Goal: Find specific page/section: Find specific page/section

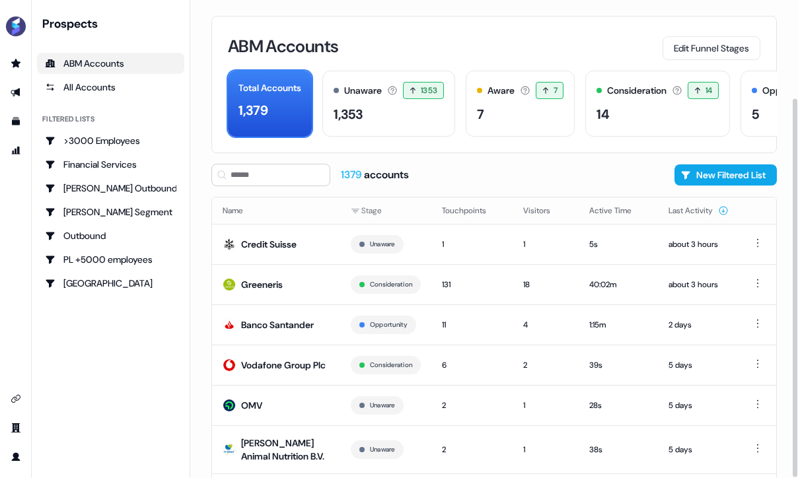
scroll to position [124, 0]
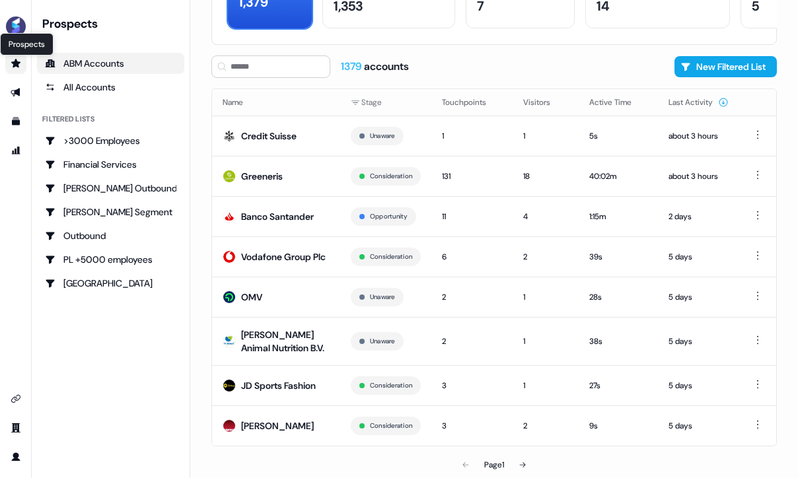
click at [11, 61] on icon "Go to prospects" at bounding box center [16, 63] width 11 height 11
click at [16, 124] on icon "Go to templates" at bounding box center [16, 122] width 8 height 8
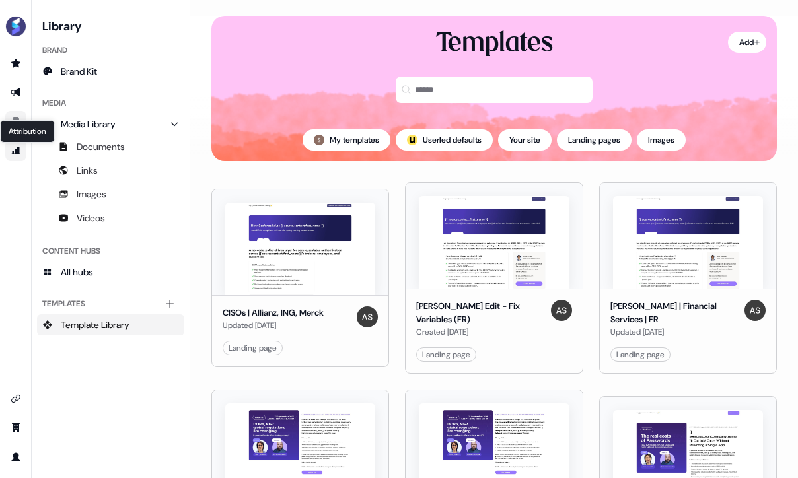
click at [13, 153] on icon "Go to attribution" at bounding box center [16, 151] width 9 height 8
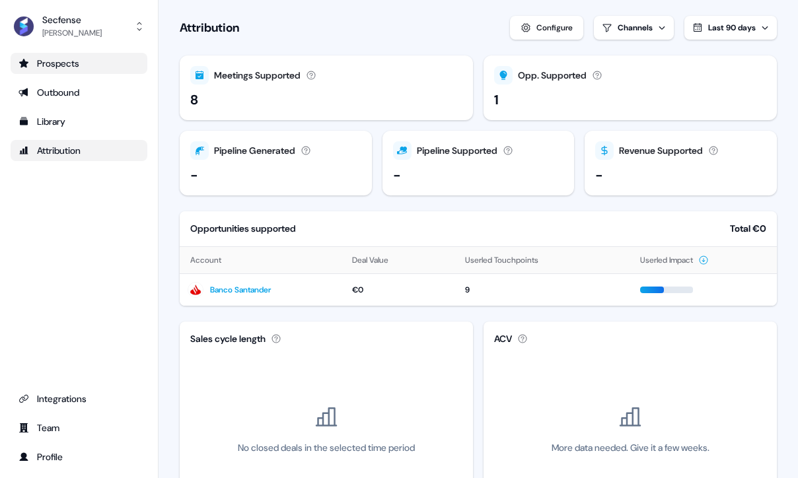
click at [73, 71] on link "Prospects" at bounding box center [79, 63] width 137 height 21
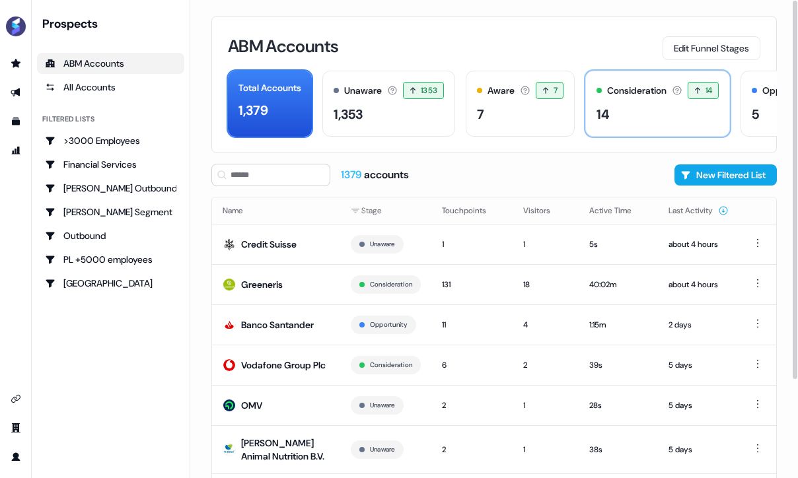
click at [642, 109] on div "14" at bounding box center [658, 114] width 122 height 20
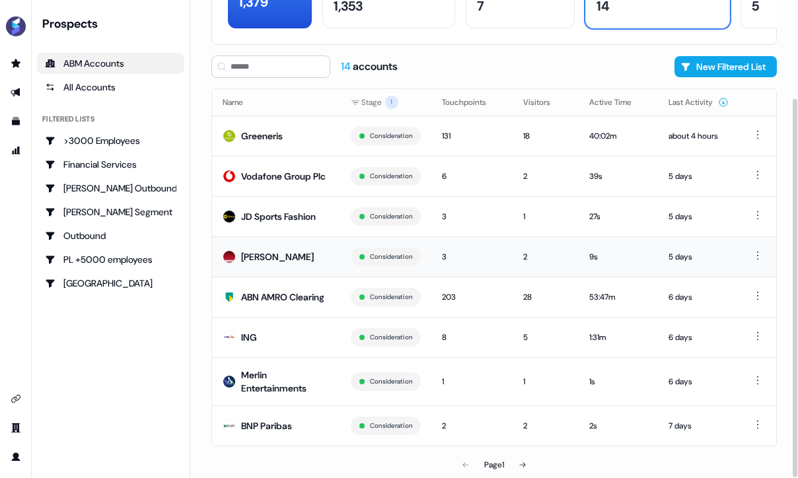
scroll to position [131, 0]
click at [521, 463] on icon at bounding box center [523, 465] width 8 height 8
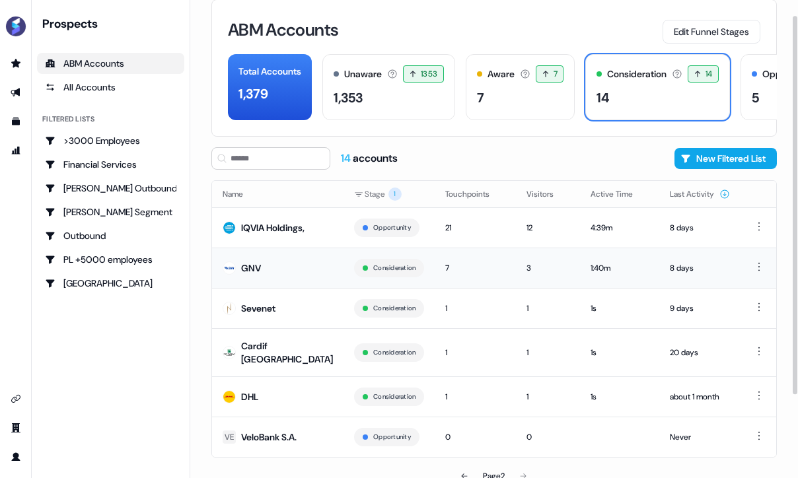
scroll to position [19, 0]
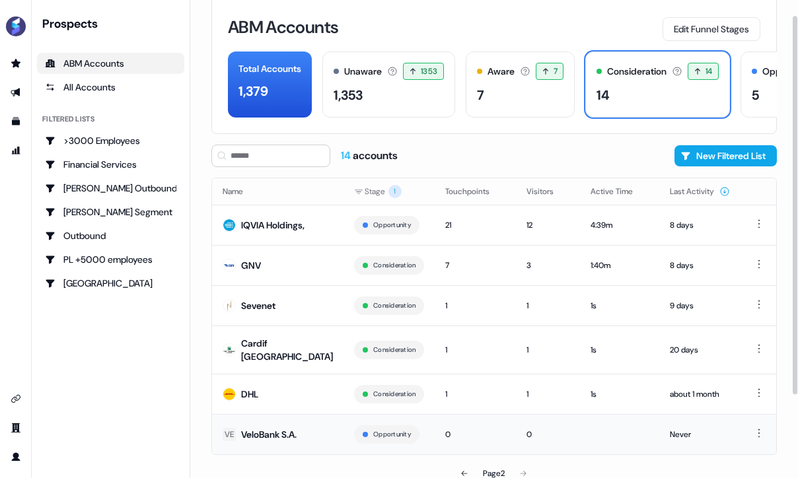
click at [291, 428] on div "VeloBank S.A." at bounding box center [268, 434] width 55 height 13
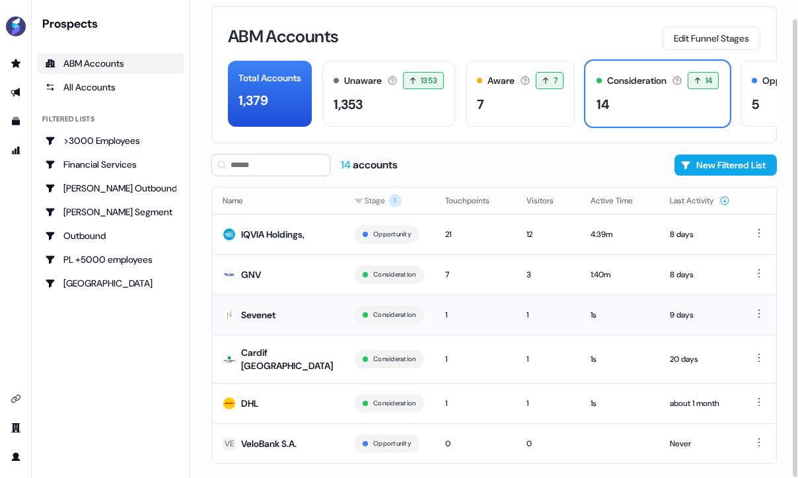
scroll to position [19, 0]
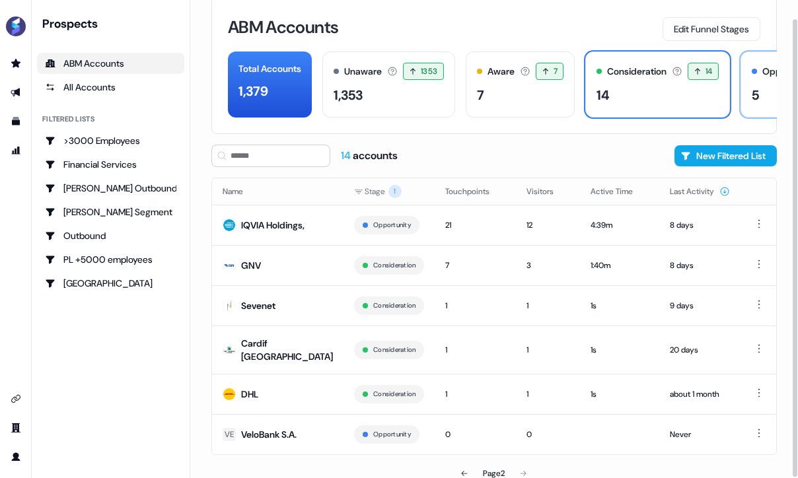
click at [759, 90] on div "5" at bounding box center [755, 95] width 7 height 20
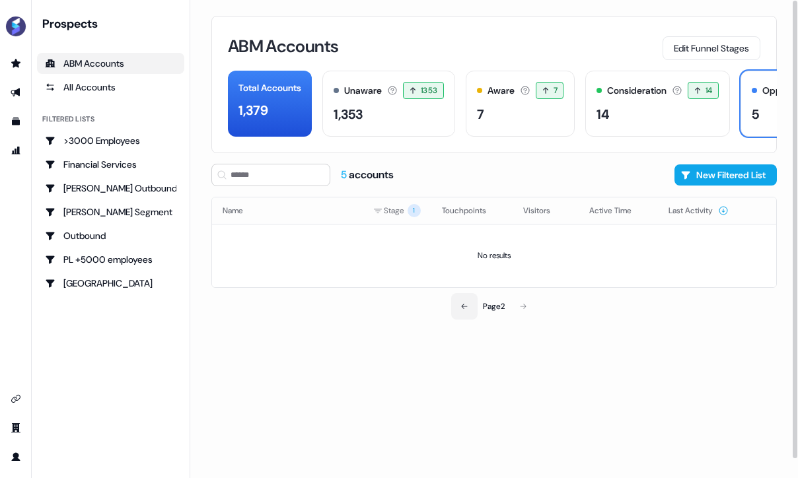
click at [464, 303] on icon at bounding box center [464, 307] width 8 height 8
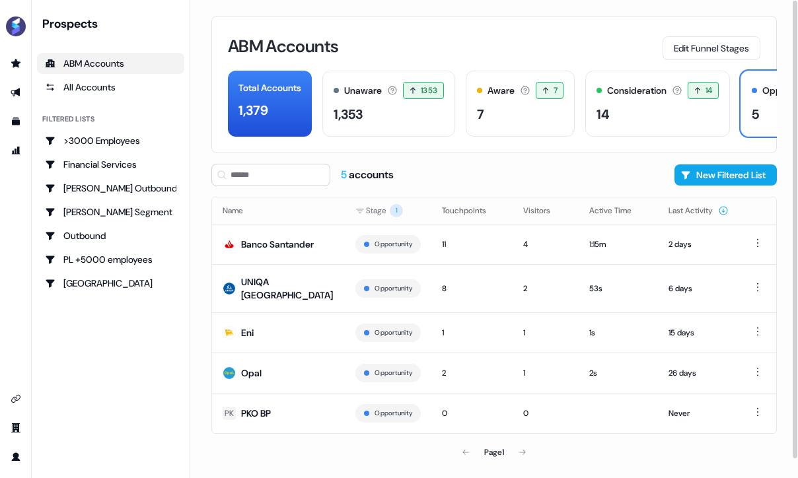
click at [580, 151] on div "ABM Accounts Edit Funnel Stages Total Accounts 1,379 Unaware The default stage …" at bounding box center [493, 84] width 565 height 137
click at [672, 124] on div "14" at bounding box center [658, 114] width 122 height 20
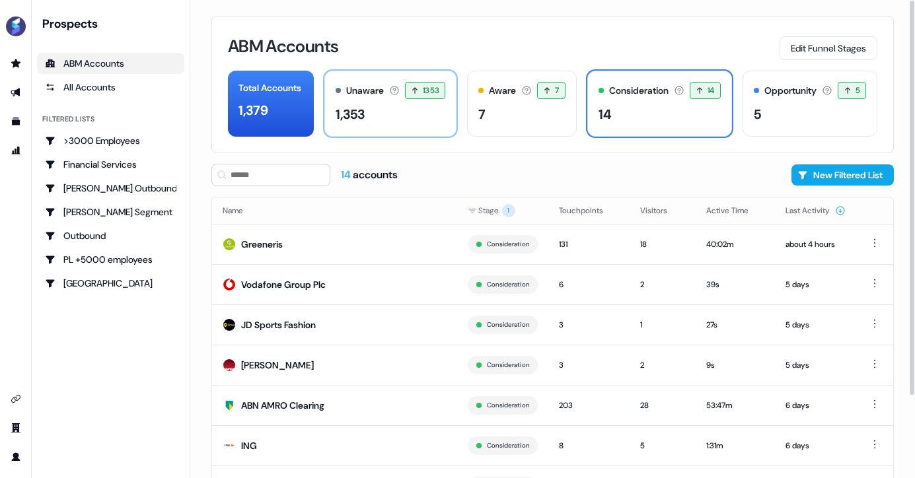
click at [413, 113] on div "1,353" at bounding box center [391, 114] width 110 height 20
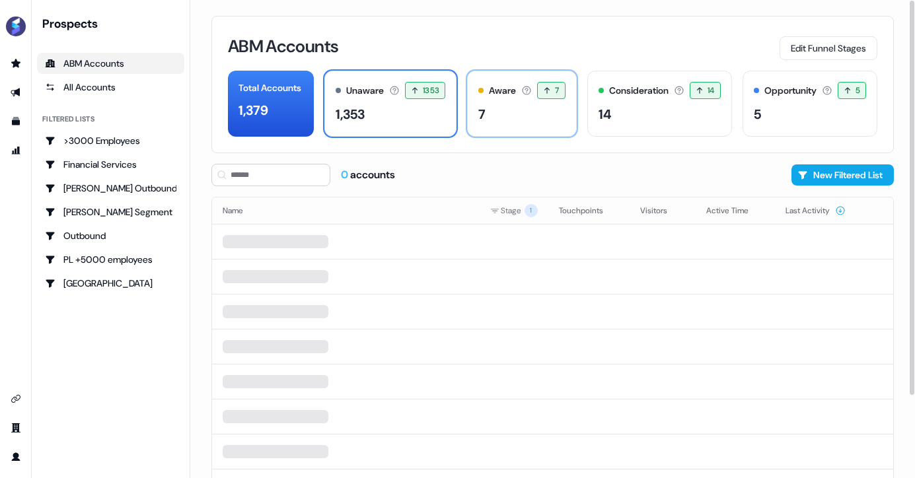
click at [517, 114] on div "7" at bounding box center [521, 114] width 87 height 20
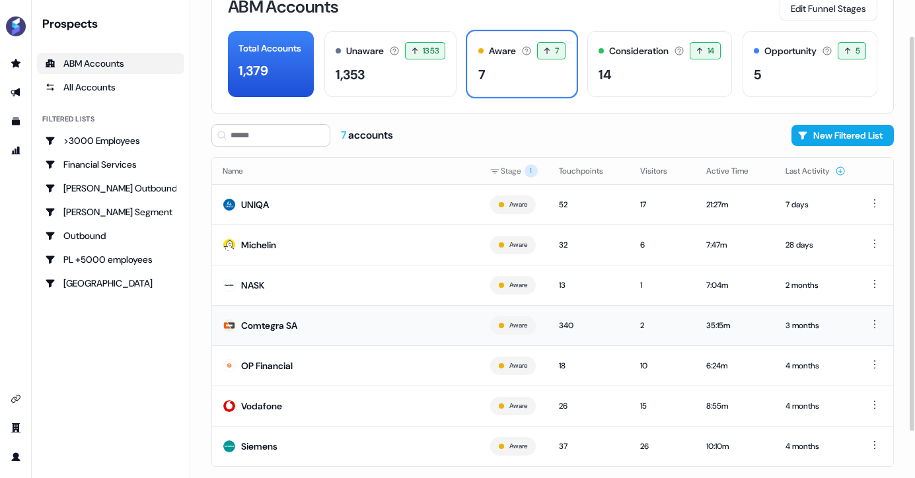
scroll to position [59, 0]
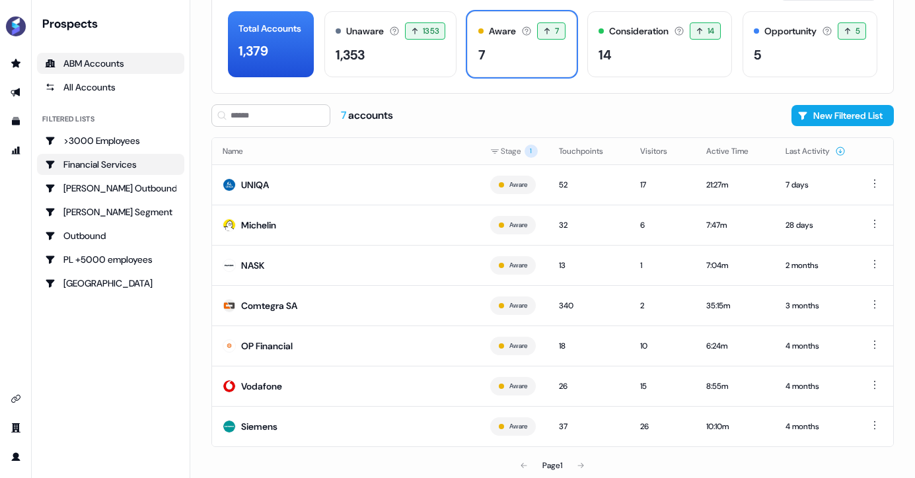
click at [89, 168] on div "Financial Services" at bounding box center [110, 164] width 131 height 13
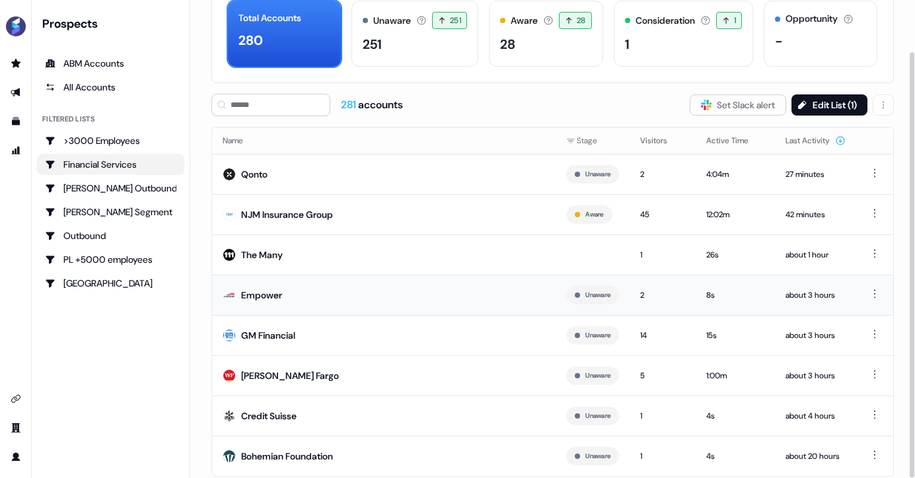
scroll to position [100, 0]
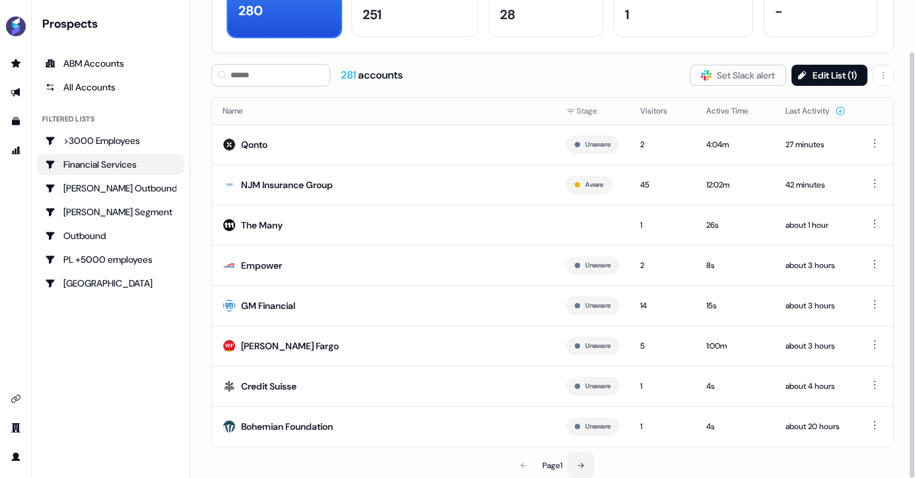
click at [576, 462] on button at bounding box center [580, 466] width 26 height 26
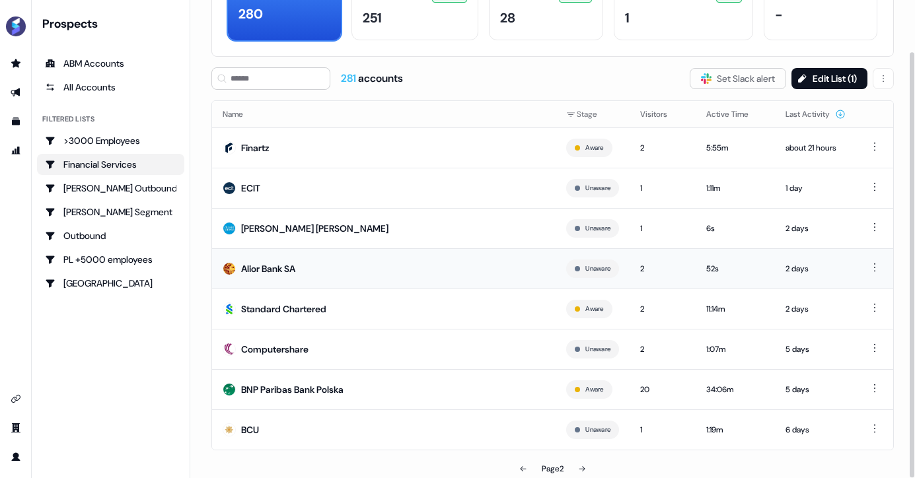
scroll to position [100, 0]
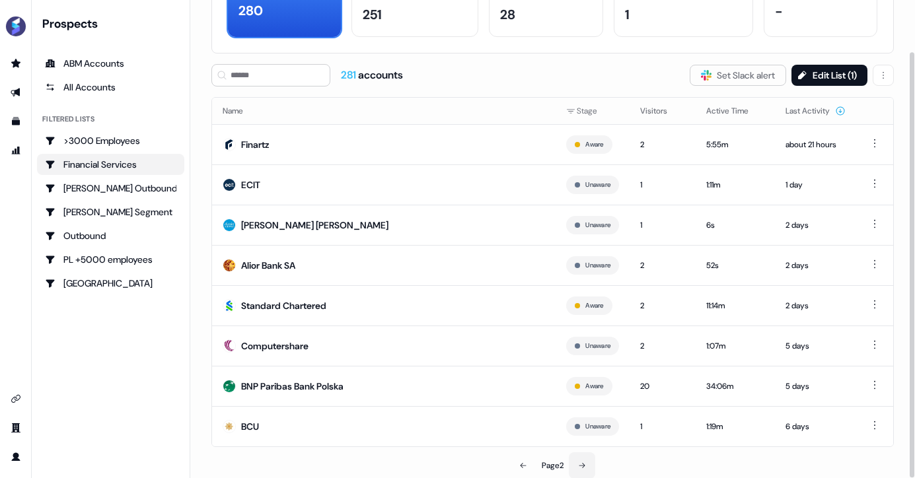
click at [588, 460] on button at bounding box center [582, 466] width 26 height 26
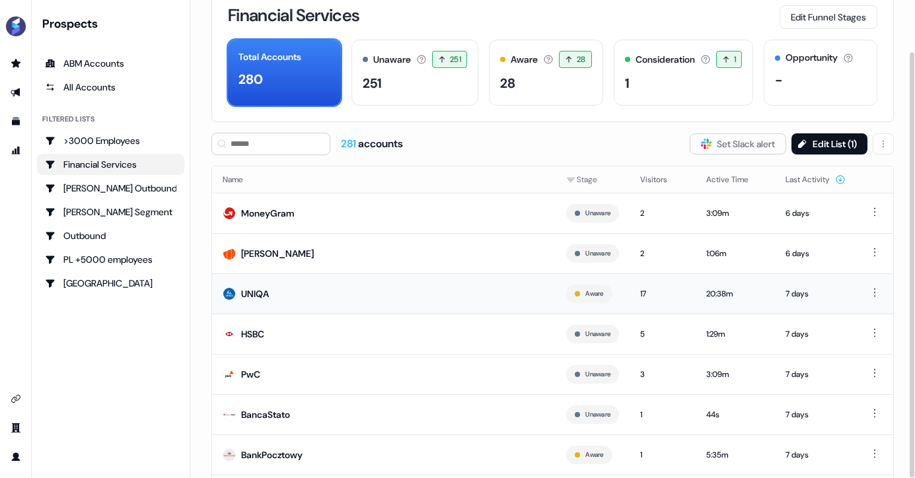
scroll to position [100, 0]
